Goal: Task Accomplishment & Management: Use online tool/utility

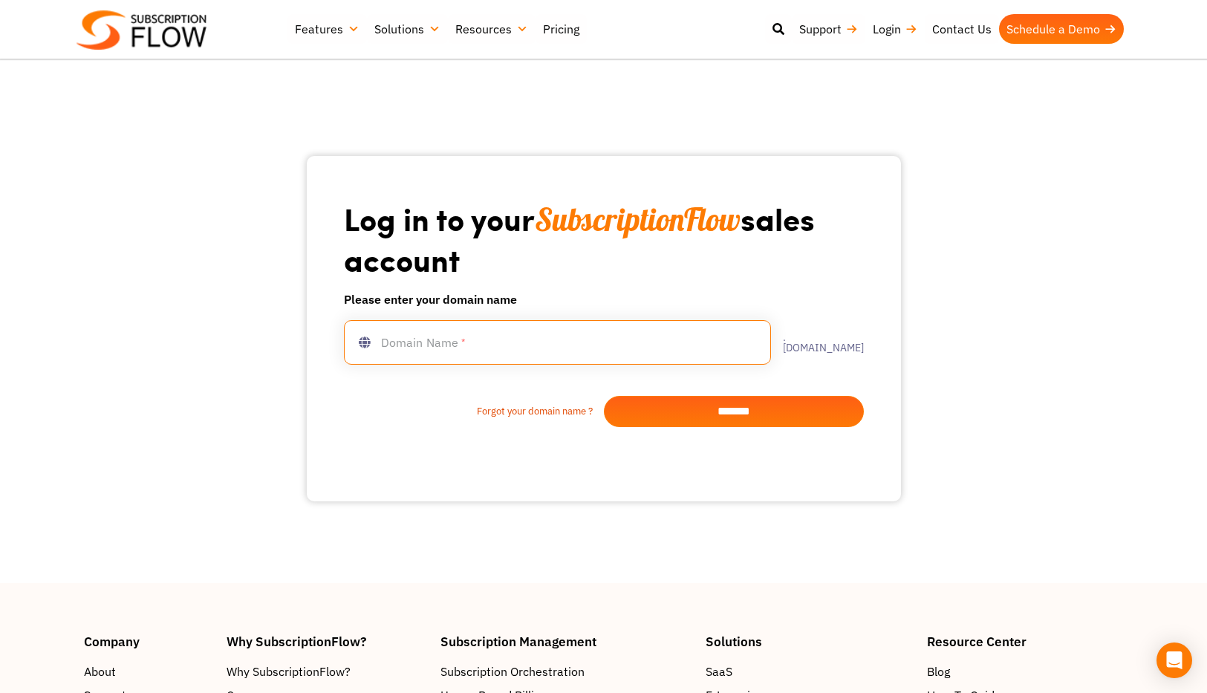
click at [671, 348] on input "text" at bounding box center [557, 342] width 427 height 45
type input "***"
click at [771, 410] on input "*******" at bounding box center [734, 411] width 260 height 31
